Goal: Task Accomplishment & Management: Complete application form

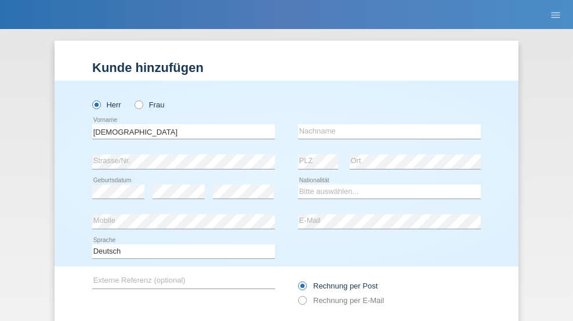
type input "[DEMOGRAPHIC_DATA]"
click at [385, 124] on input "text" at bounding box center [389, 131] width 183 height 14
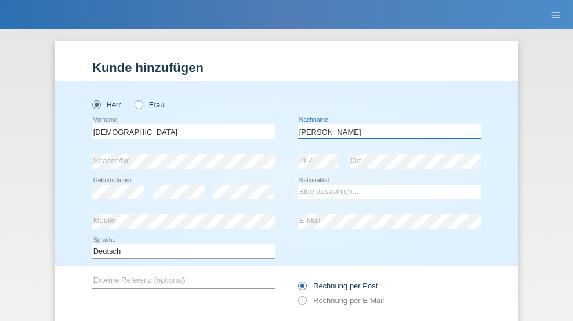
scroll to position [78, 0]
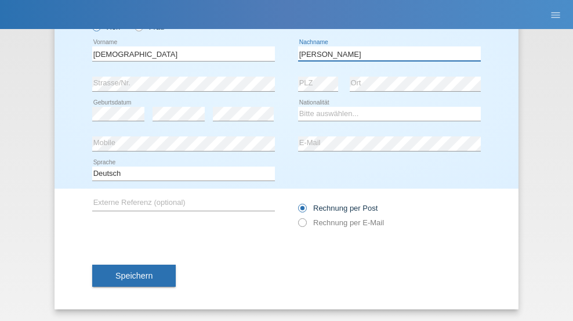
type input "[PERSON_NAME]"
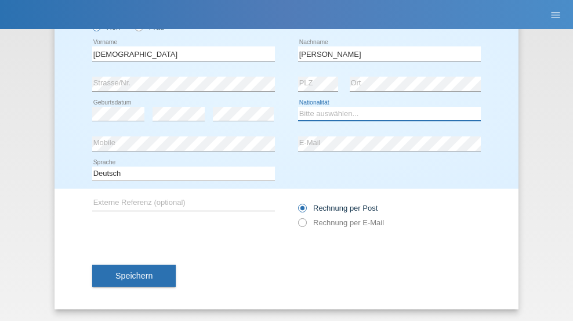
select select "IT"
select select "C"
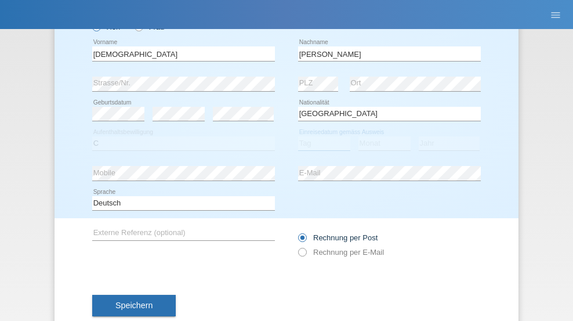
select select "25"
select select "11"
select select "1971"
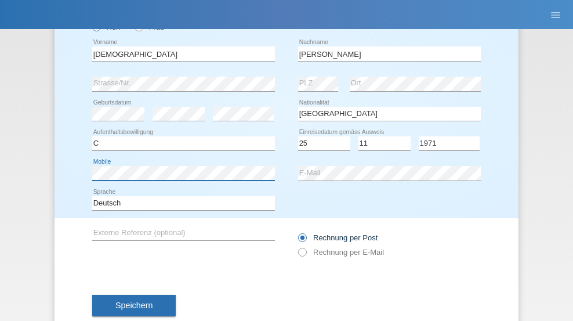
scroll to position [107, 0]
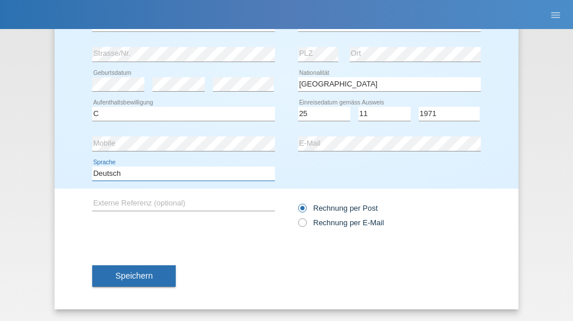
select select "en"
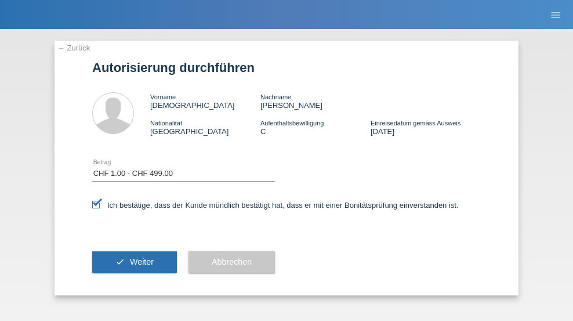
select select "1"
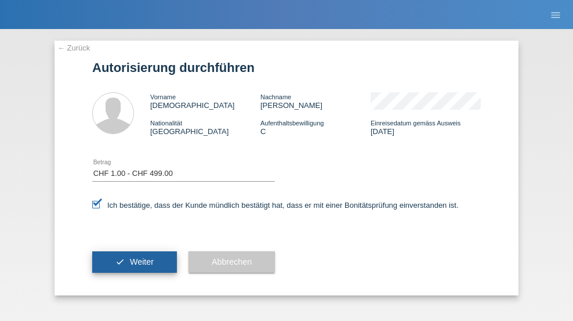
click at [135, 261] on span "Weiter" at bounding box center [142, 261] width 24 height 9
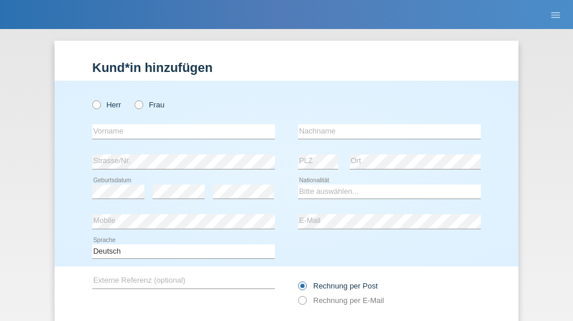
radio input "true"
click at [179, 124] on input "text" at bounding box center [183, 131] width 183 height 14
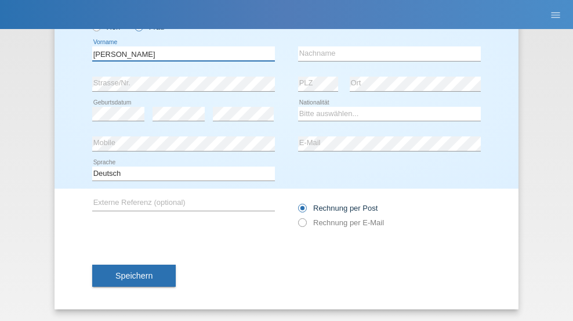
type input "laura"
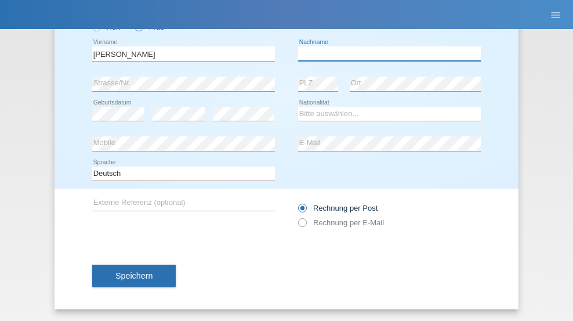
click at [385, 53] on input "text" at bounding box center [389, 53] width 183 height 14
type input "Zeaiter"
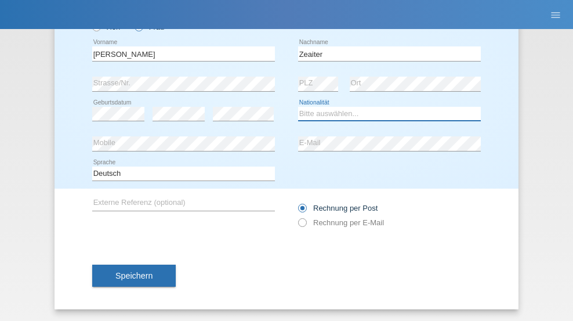
select select "IT"
select select "C"
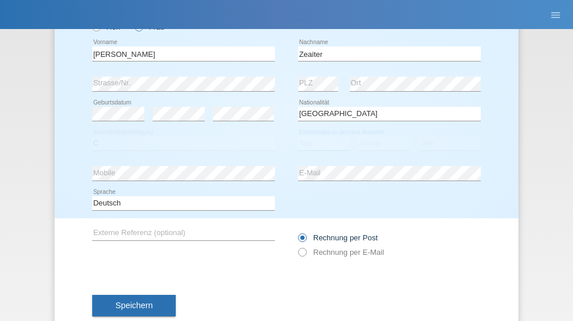
select select "17"
select select "09"
select select "2021"
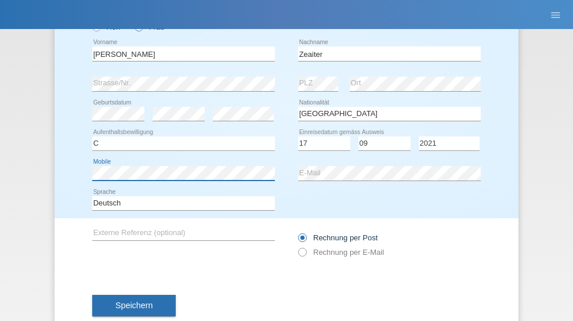
scroll to position [107, 0]
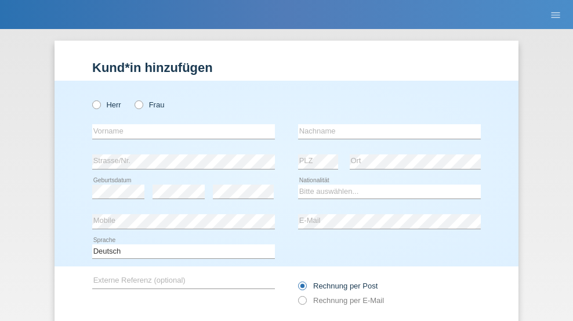
radio input "true"
click at [179, 124] on input "text" at bounding box center [183, 131] width 183 height 14
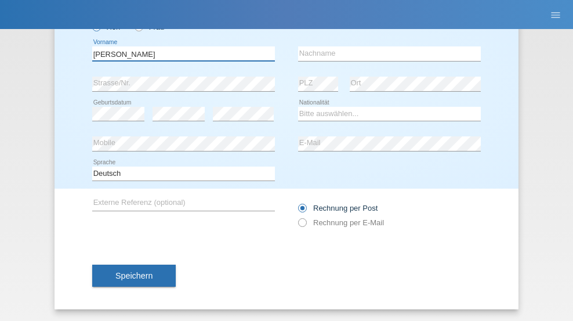
type input "[PERSON_NAME]"
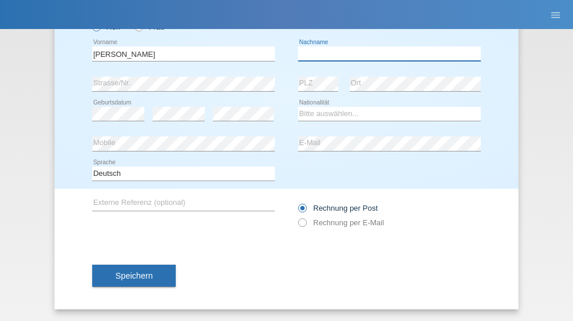
click at [385, 53] on input "text" at bounding box center [389, 53] width 183 height 14
type input "[PERSON_NAME]"
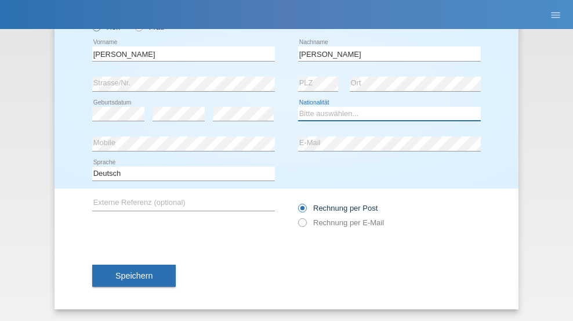
select select "IT"
select select "C"
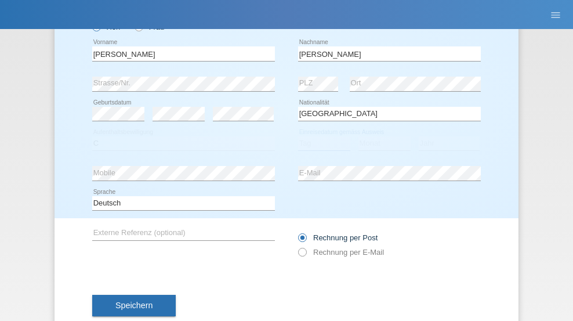
select select "22"
select select "02"
select select "2019"
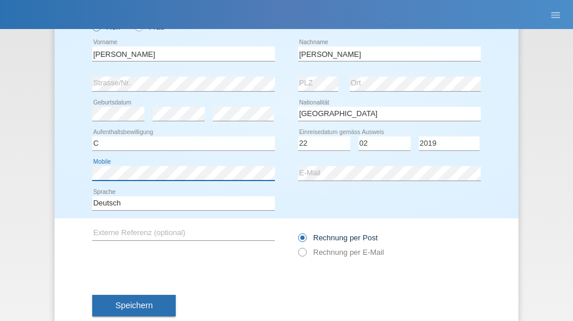
scroll to position [107, 0]
